Goal: Information Seeking & Learning: Find specific fact

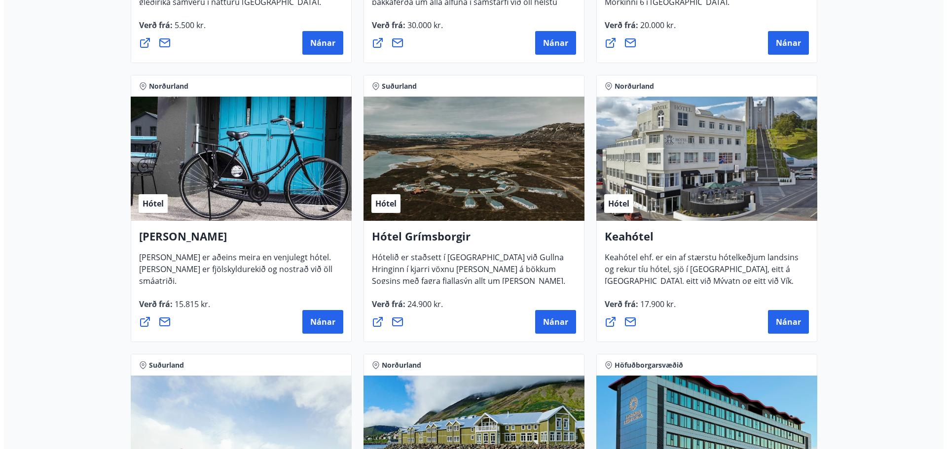
scroll to position [641, 0]
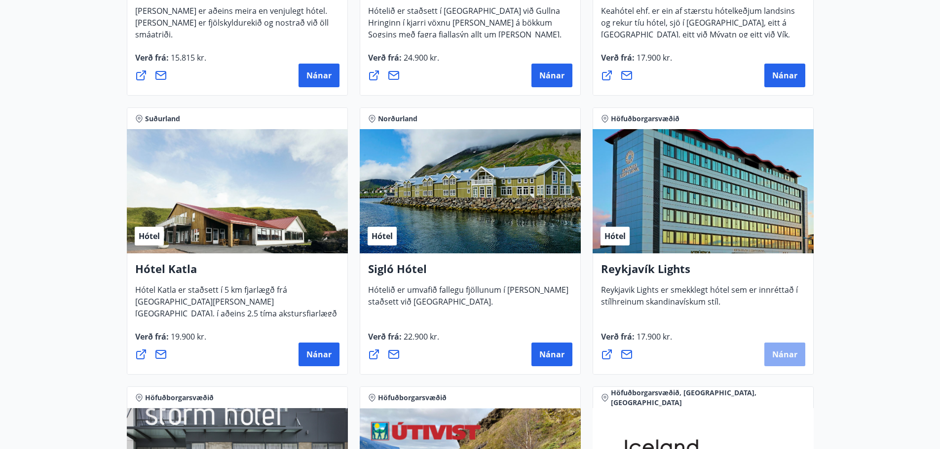
click at [784, 352] on span "Nánar" at bounding box center [784, 354] width 25 height 11
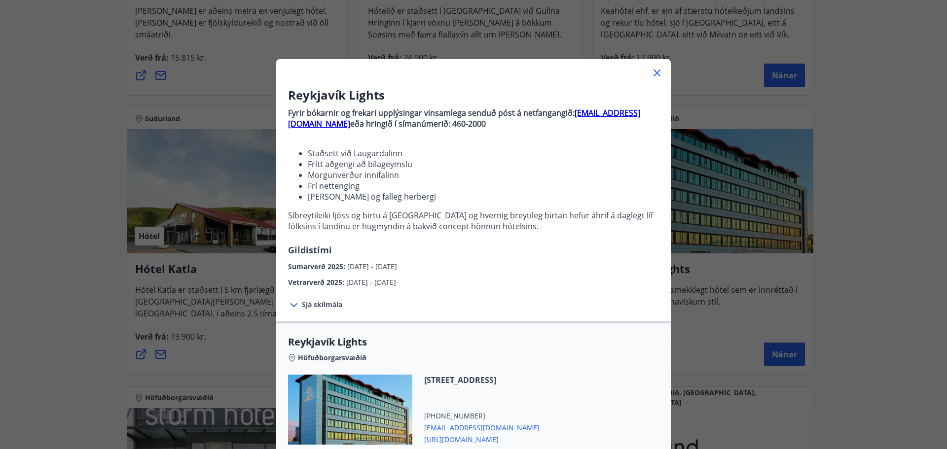
click at [593, 151] on li "Staðsett við Laugardalinn" at bounding box center [483, 153] width 351 height 11
click at [92, 42] on div "Reykjavík Lights Fyrir bókarnir og frekari upplýsingar vinsamlega senduð póst á…" at bounding box center [473, 224] width 947 height 449
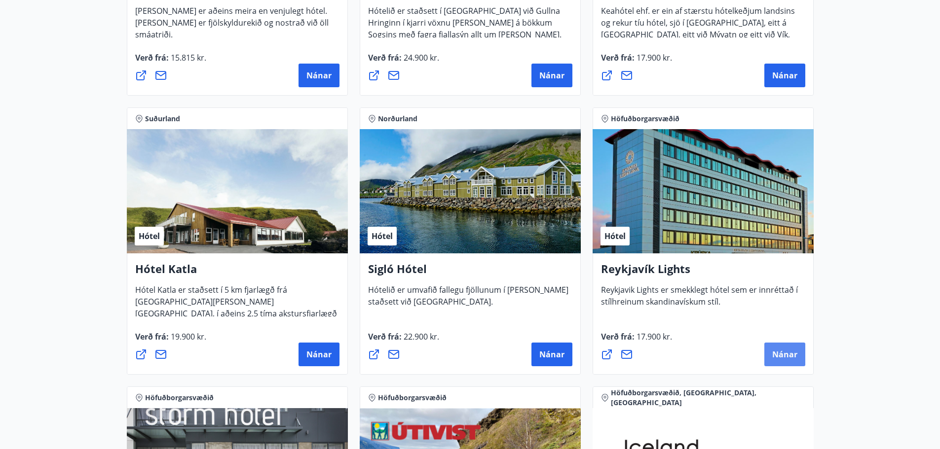
click at [783, 348] on button "Nánar" at bounding box center [784, 355] width 41 height 24
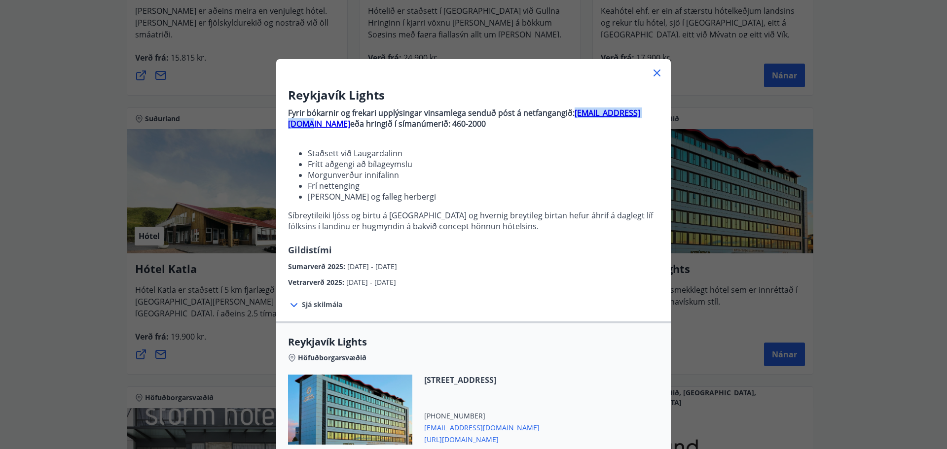
drag, startPoint x: 655, startPoint y: 113, endPoint x: 571, endPoint y: 112, distance: 83.9
click at [571, 112] on p "Fyrir bókarnir og [PERSON_NAME] upplýsingar vinsamlega senduð póst á netfangang…" at bounding box center [473, 119] width 371 height 22
copy strong "[EMAIL_ADDRESS][DOMAIN_NAME]"
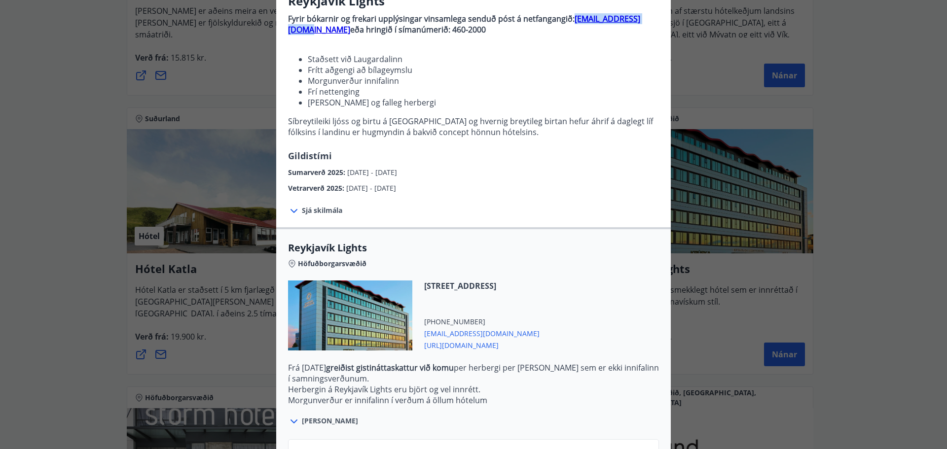
scroll to position [173, 0]
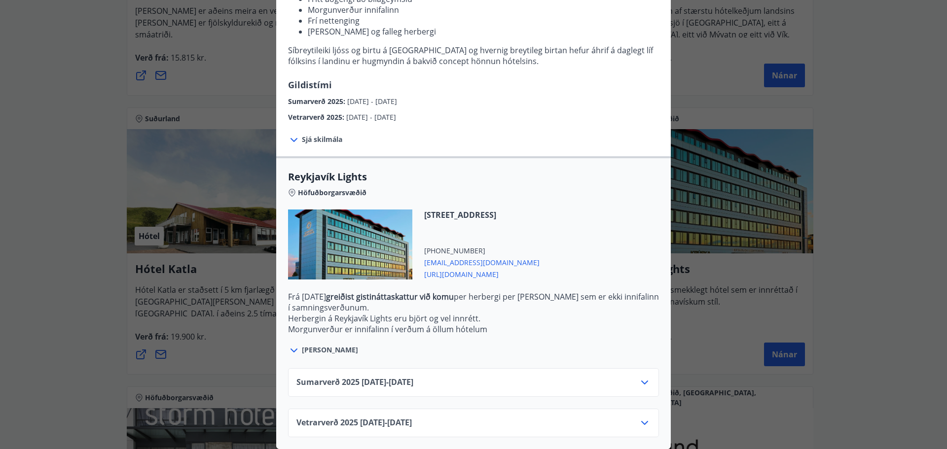
click at [513, 417] on div "Vetrarverð [PHONE_NUMBER][DATE] - [DATE]" at bounding box center [474, 427] width 354 height 20
click at [641, 417] on icon at bounding box center [645, 423] width 12 height 12
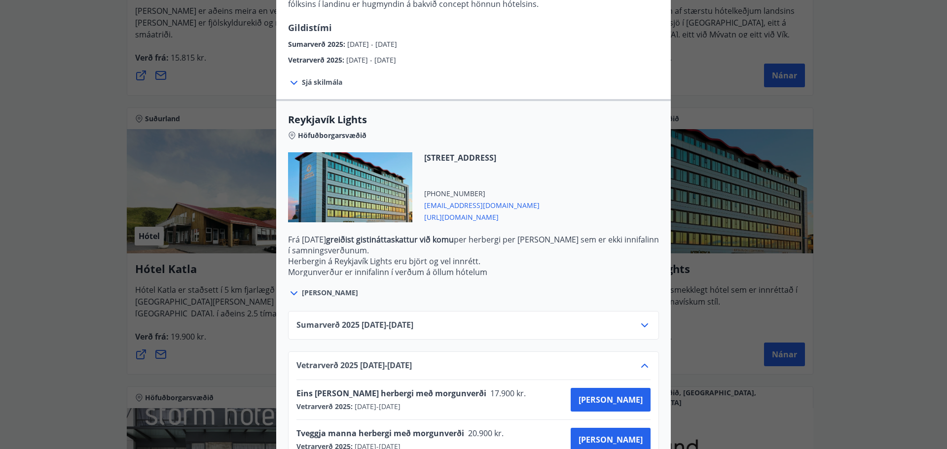
scroll to position [253, 0]
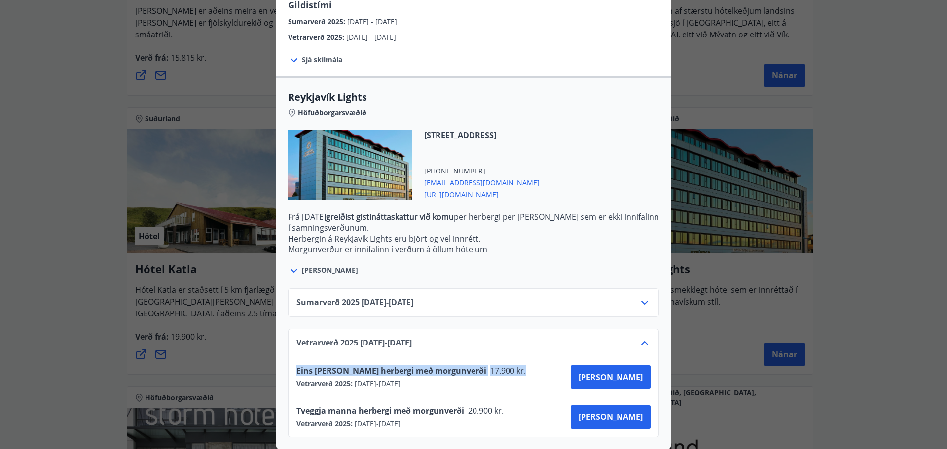
drag, startPoint x: 486, startPoint y: 363, endPoint x: 294, endPoint y: 361, distance: 192.4
click at [297, 366] on div "Eins [PERSON_NAME] herbergi með morgunverði 17.900 kr." at bounding box center [415, 373] width 236 height 14
copy div "Eins [PERSON_NAME] herbergi með morgunverði 17.900 kr."
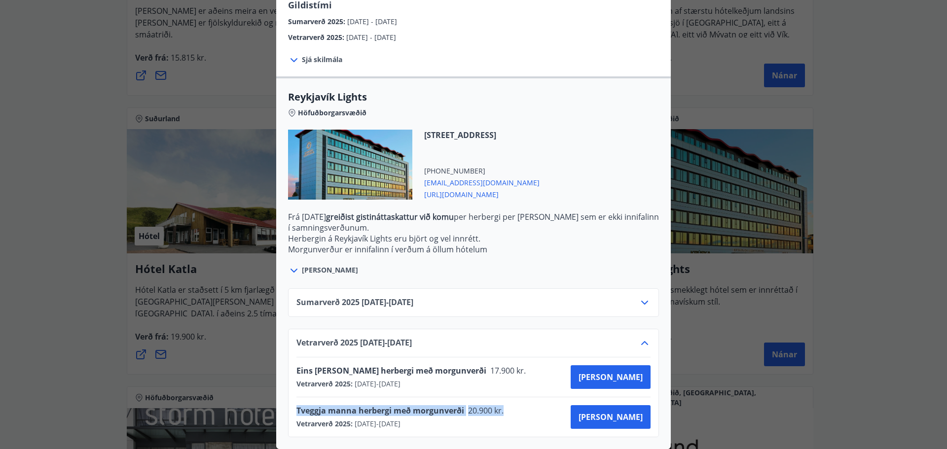
drag, startPoint x: 502, startPoint y: 404, endPoint x: 294, endPoint y: 397, distance: 208.3
click at [297, 398] on div "Tveggja manna herbergi með morgunverði 20.900 kr. Vetrarverð 2025 : [DATE] - [D…" at bounding box center [474, 417] width 354 height 39
copy div "Tveggja manna herbergi með morgunverði 20.900 kr."
